Goal: Connect with others: Connect with others

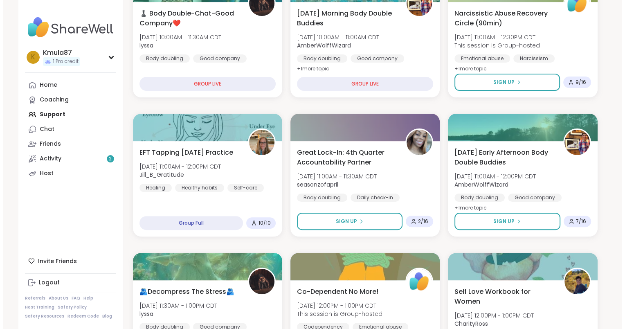
scroll to position [82, 0]
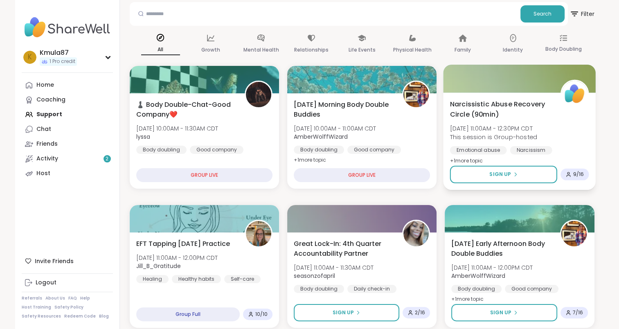
click at [574, 171] on span "9 / 16" at bounding box center [578, 174] width 11 height 7
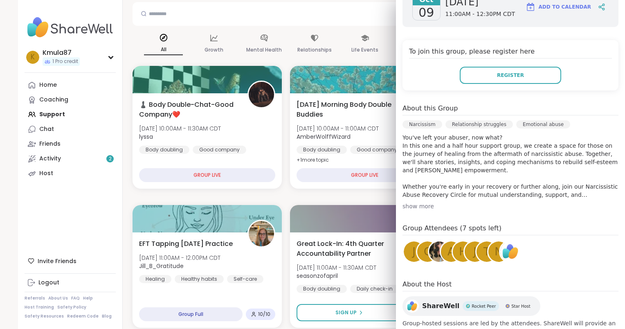
scroll to position [173, 0]
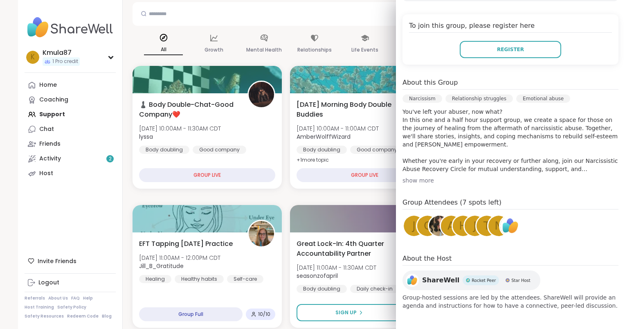
click at [404, 224] on div "j" at bounding box center [414, 226] width 20 height 20
click at [500, 222] on img at bounding box center [510, 226] width 20 height 20
click at [422, 183] on div "show more" at bounding box center [510, 180] width 216 height 8
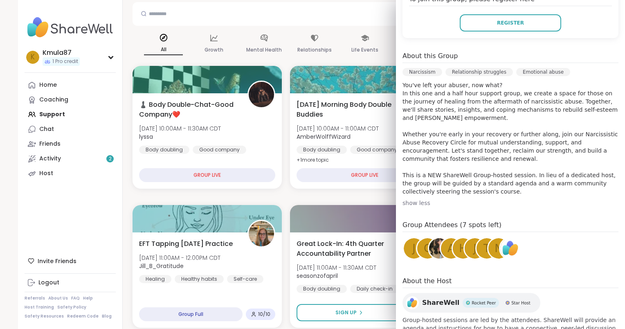
scroll to position [214, 0]
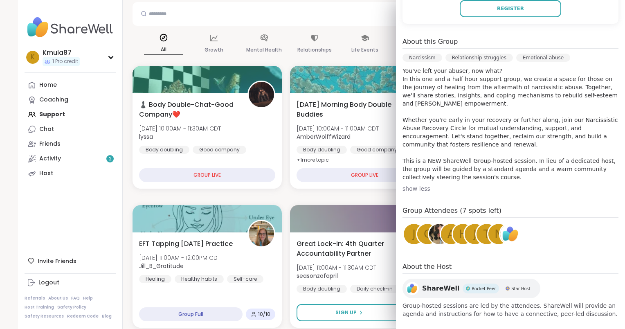
click at [424, 231] on span "c" at bounding box center [427, 234] width 7 height 16
click at [429, 230] on img at bounding box center [439, 234] width 20 height 20
click at [441, 229] on div "A" at bounding box center [451, 234] width 20 height 20
click at [459, 229] on span "h" at bounding box center [463, 234] width 8 height 16
click at [473, 229] on span "j" at bounding box center [474, 234] width 3 height 16
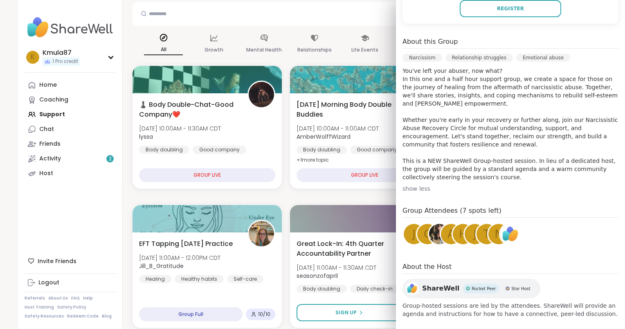
click at [476, 231] on div "t" at bounding box center [486, 234] width 20 height 20
click at [494, 229] on span "N" at bounding box center [498, 234] width 8 height 16
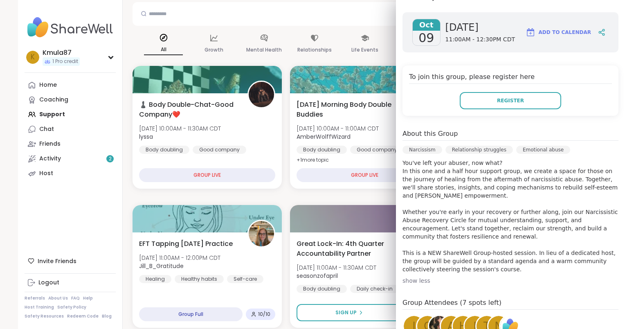
scroll to position [222, 0]
